Goal: Task Accomplishment & Management: Manage account settings

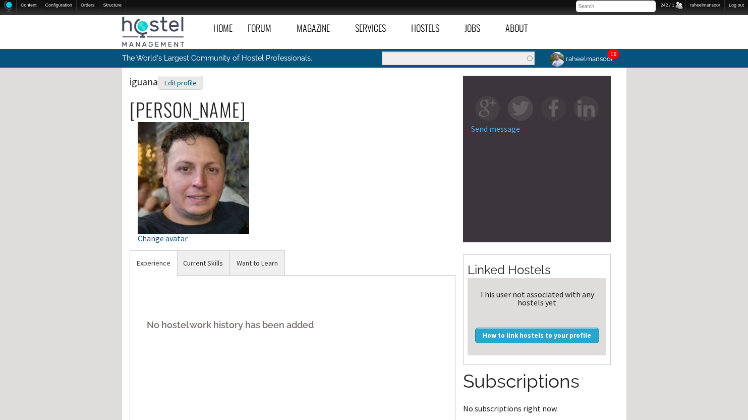
scroll to position [265, 0]
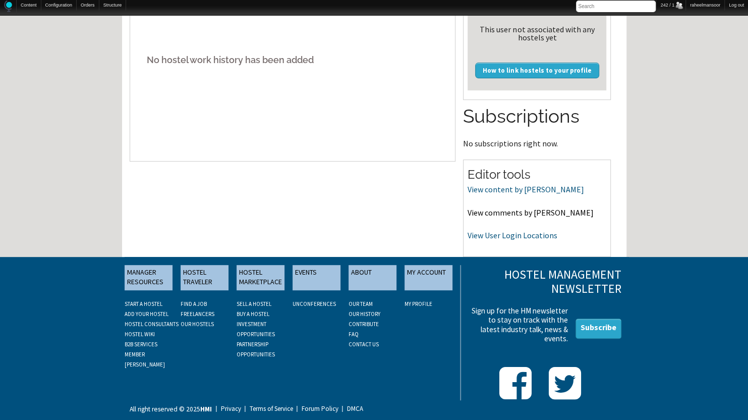
click at [514, 212] on link "View comments by [PERSON_NAME]" at bounding box center [531, 212] width 126 height 10
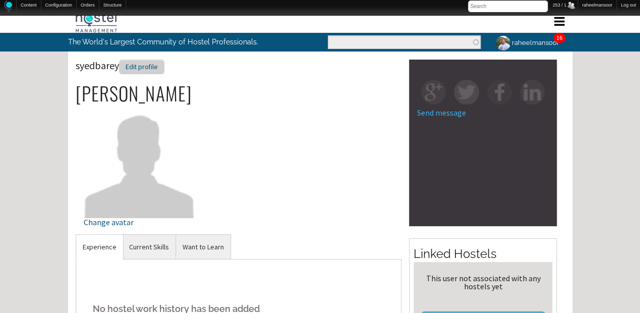
click at [157, 68] on div "Edit profile" at bounding box center [141, 67] width 45 height 15
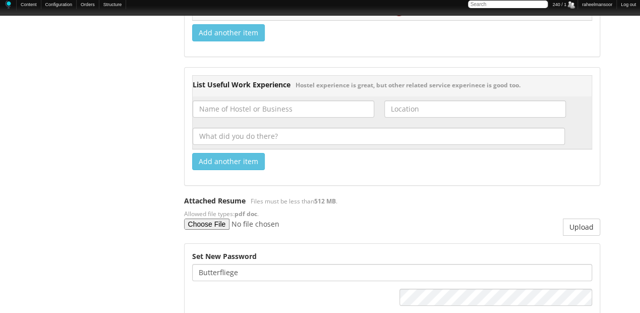
scroll to position [1918, 0]
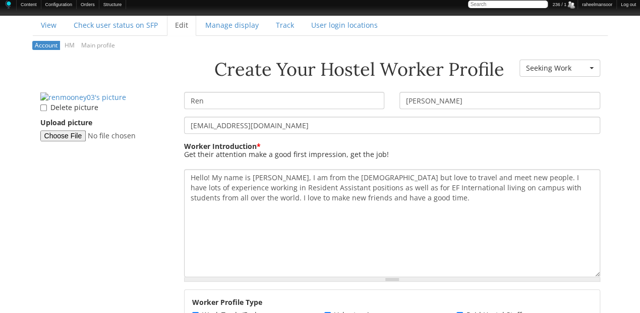
scroll to position [134, 0]
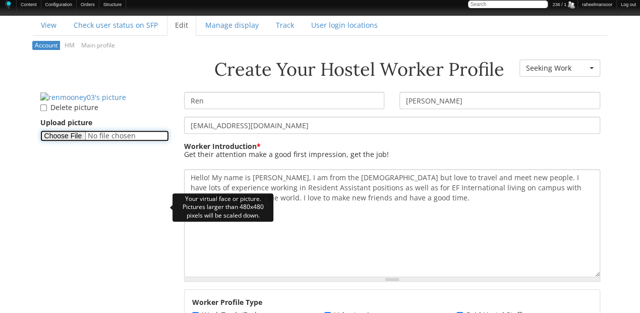
click at [74, 141] on input "Upload picture" at bounding box center [104, 135] width 129 height 11
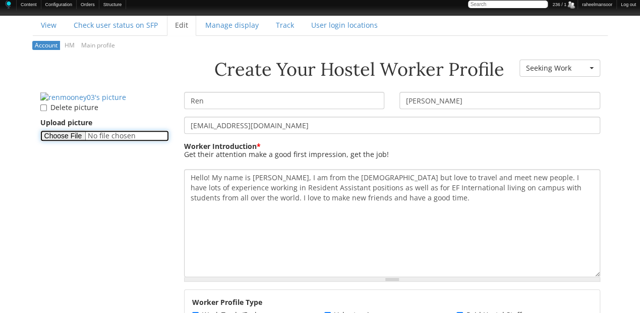
type input "C:\fakepath\Ren-Mooney.png"
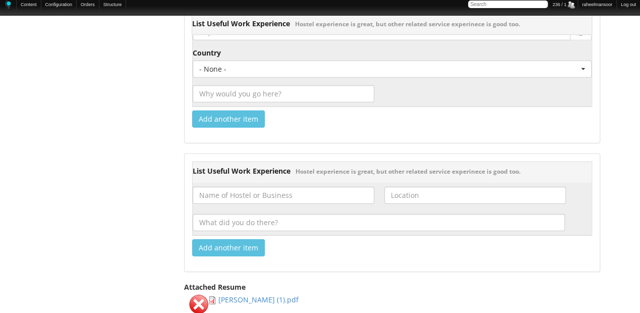
scroll to position [1425, 0]
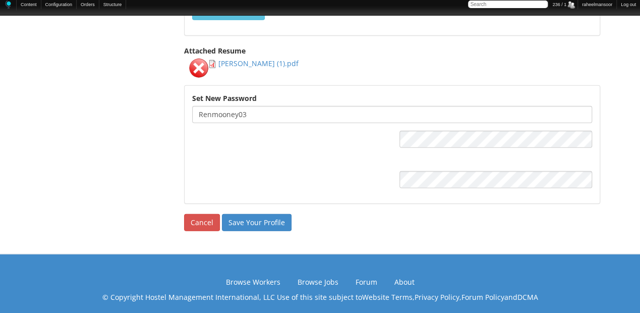
drag, startPoint x: 266, startPoint y: 58, endPoint x: 267, endPoint y: 64, distance: 5.6
click at [267, 64] on div "Mooney CV (1).pdf Remove" at bounding box center [241, 68] width 114 height 19
click at [276, 215] on input "Save Your Profile" at bounding box center [257, 222] width 70 height 17
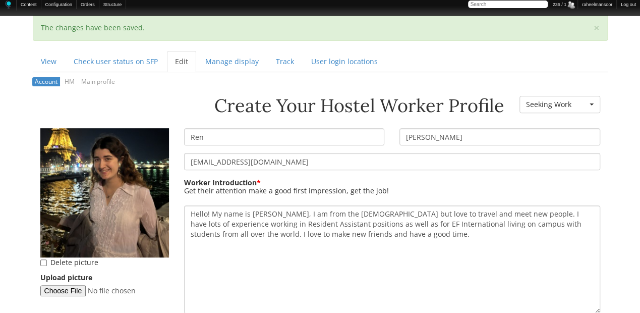
scroll to position [134, 0]
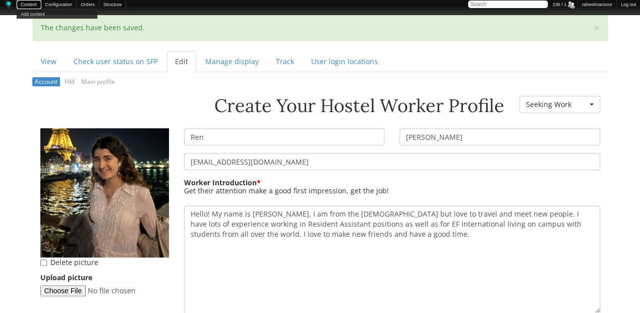
click at [28, 3] on link "Content" at bounding box center [29, 4] width 25 height 9
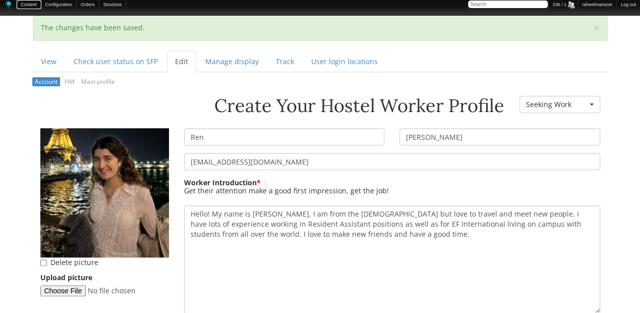
scroll to position [0, 0]
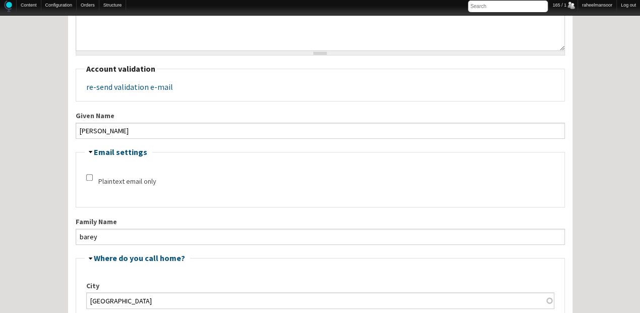
scroll to position [269, 0]
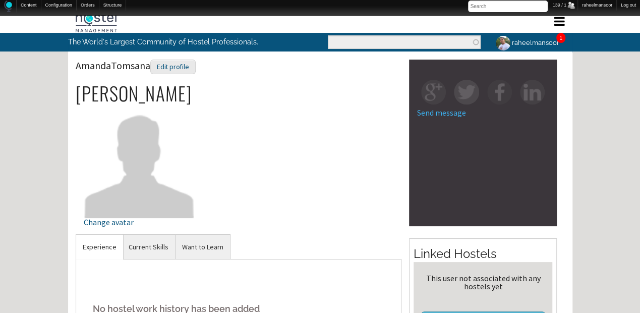
scroll to position [269, 0]
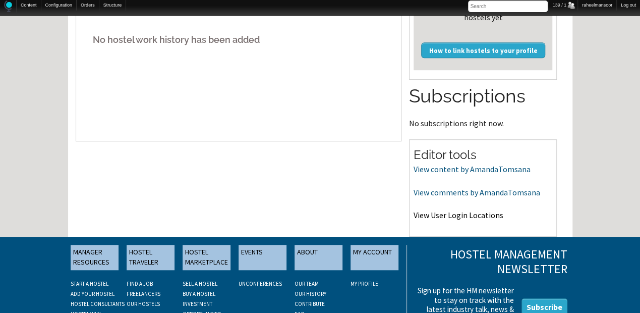
click at [444, 213] on link "View User Login Locations" at bounding box center [459, 215] width 90 height 10
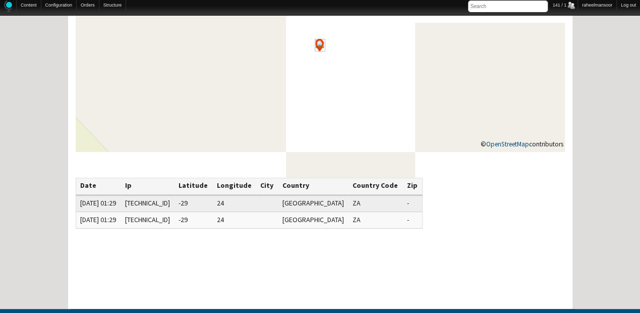
scroll to position [134, 0]
